Goal: Task Accomplishment & Management: Manage account settings

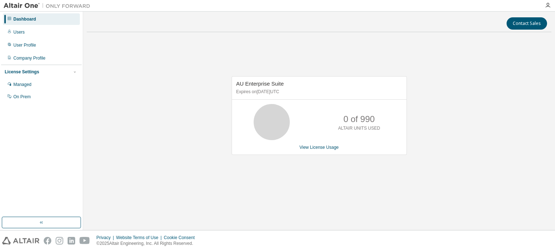
click at [192, 123] on div "AU Enterprise Suite Expires on [DATE] UTC 0 of 990 ALTAIR UNITS USED View Licen…" at bounding box center [319, 119] width 465 height 163
click at [548, 10] on div at bounding box center [548, 5] width 14 height 11
click at [547, 7] on icon "button" at bounding box center [548, 6] width 6 height 6
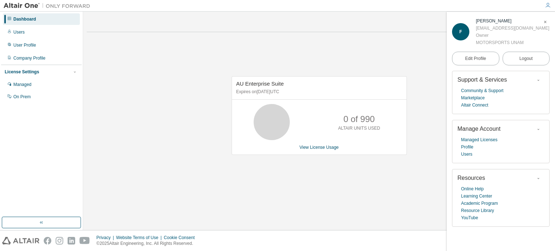
click at [388, 50] on div "AU Enterprise Suite Expires on April 22, 2026 UTC 0 of 990 ALTAIR UNITS USED Vi…" at bounding box center [319, 119] width 465 height 163
click at [248, 123] on div "0 of 990 ALTAIR UNITS USED" at bounding box center [319, 122] width 175 height 36
click at [319, 148] on link "View License Usage" at bounding box center [319, 147] width 39 height 5
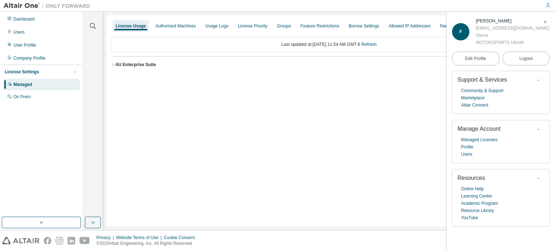
click at [548, 23] on span "button" at bounding box center [545, 22] width 7 height 12
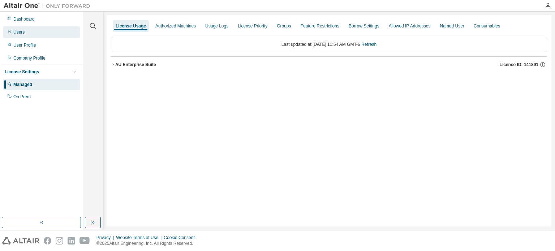
click at [35, 33] on div "Users" at bounding box center [41, 32] width 77 height 12
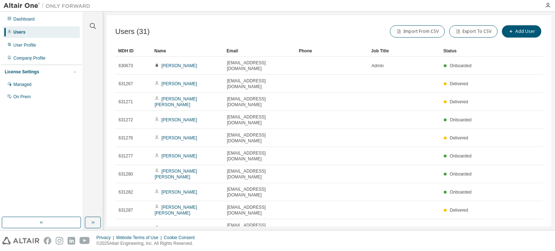
click at [446, 245] on icon "button" at bounding box center [447, 247] width 4 height 4
click at [452, 229] on div "100" at bounding box center [468, 233] width 58 height 9
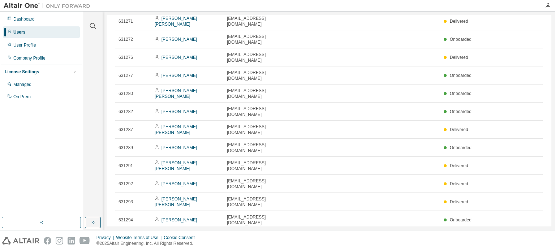
scroll to position [80, 0]
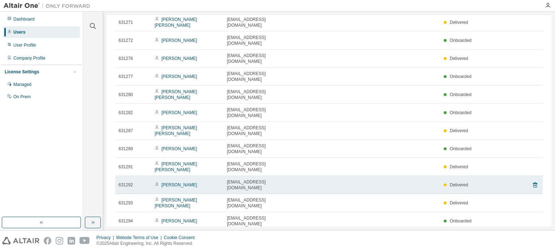
click at [408, 176] on td at bounding box center [404, 185] width 72 height 18
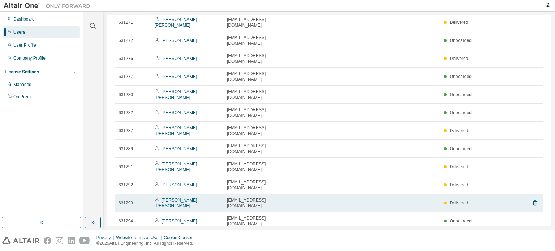
click at [409, 194] on td at bounding box center [404, 203] width 72 height 18
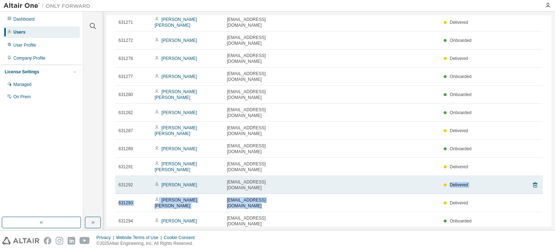
drag, startPoint x: 409, startPoint y: 127, endPoint x: 408, endPoint y: 118, distance: 8.7
click at [408, 176] on td at bounding box center [404, 185] width 72 height 18
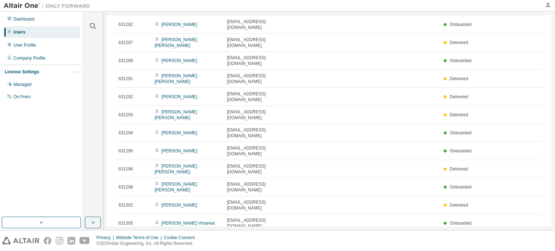
scroll to position [173, 0]
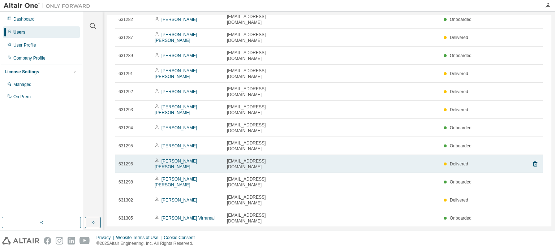
click at [446, 163] on span at bounding box center [445, 164] width 3 height 3
click at [342, 155] on td at bounding box center [332, 164] width 72 height 18
click at [446, 161] on div "Delivered" at bounding box center [456, 164] width 24 height 6
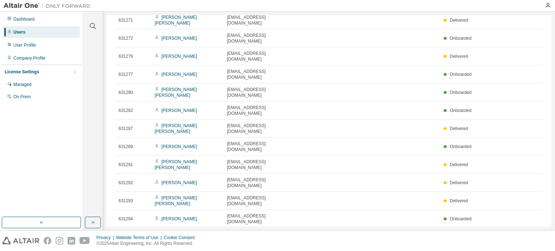
scroll to position [80, 0]
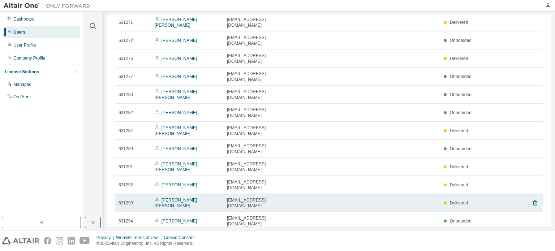
click at [533, 201] on icon at bounding box center [535, 203] width 4 height 5
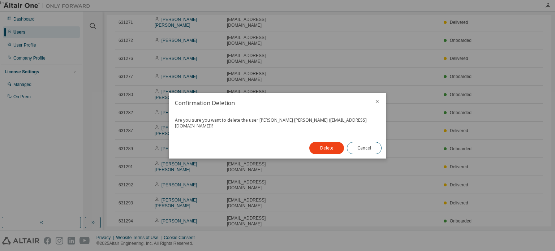
click at [377, 104] on icon "close" at bounding box center [377, 102] width 6 height 6
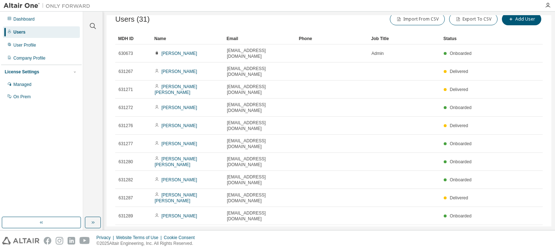
scroll to position [0, 0]
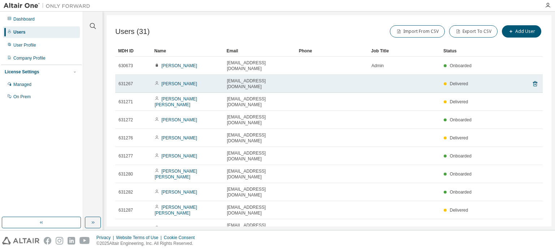
click at [450, 81] on span "Delivered" at bounding box center [459, 83] width 18 height 5
click at [445, 82] on span at bounding box center [445, 83] width 3 height 3
click at [175, 81] on link "Ariadna Meza Garcia" at bounding box center [180, 83] width 36 height 5
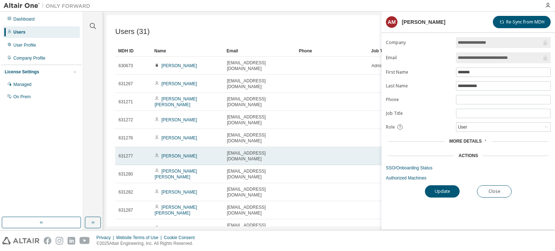
click at [322, 147] on td at bounding box center [332, 156] width 72 height 18
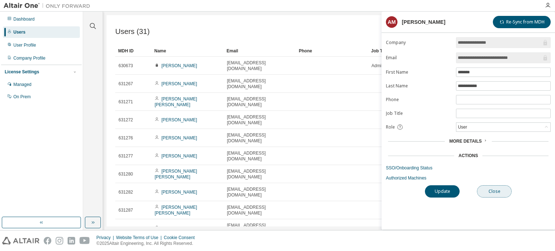
click at [492, 192] on button "Close" at bounding box center [494, 191] width 35 height 12
